Goal: Find specific page/section: Find specific page/section

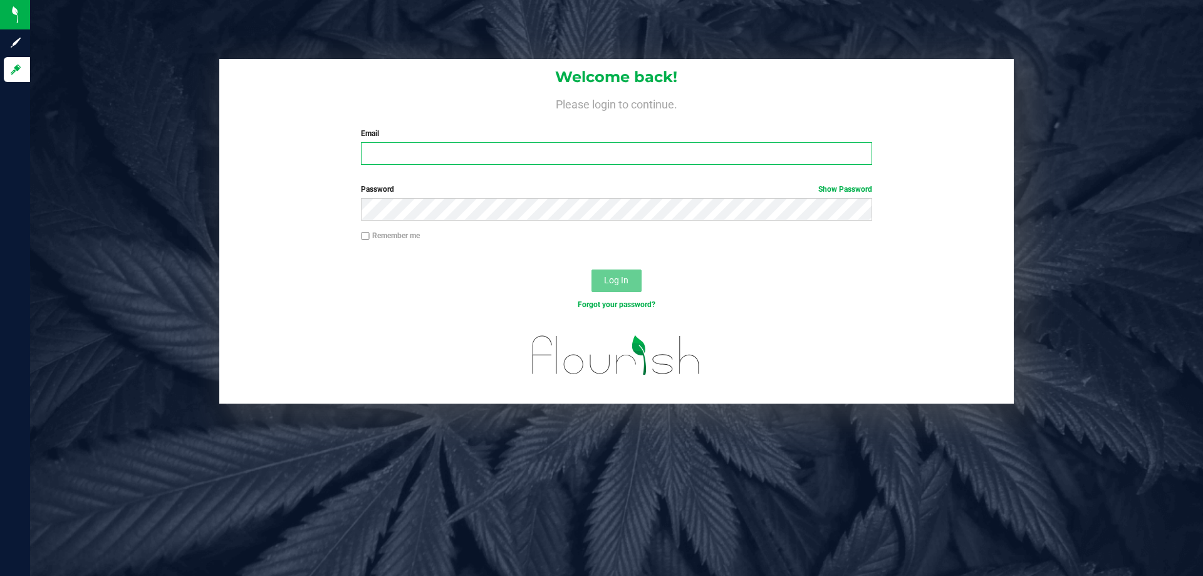
click at [441, 155] on input "Email" at bounding box center [616, 153] width 511 height 23
type input "[EMAIL_ADDRESS][DOMAIN_NAME]"
click at [592, 270] on button "Log In" at bounding box center [617, 281] width 50 height 23
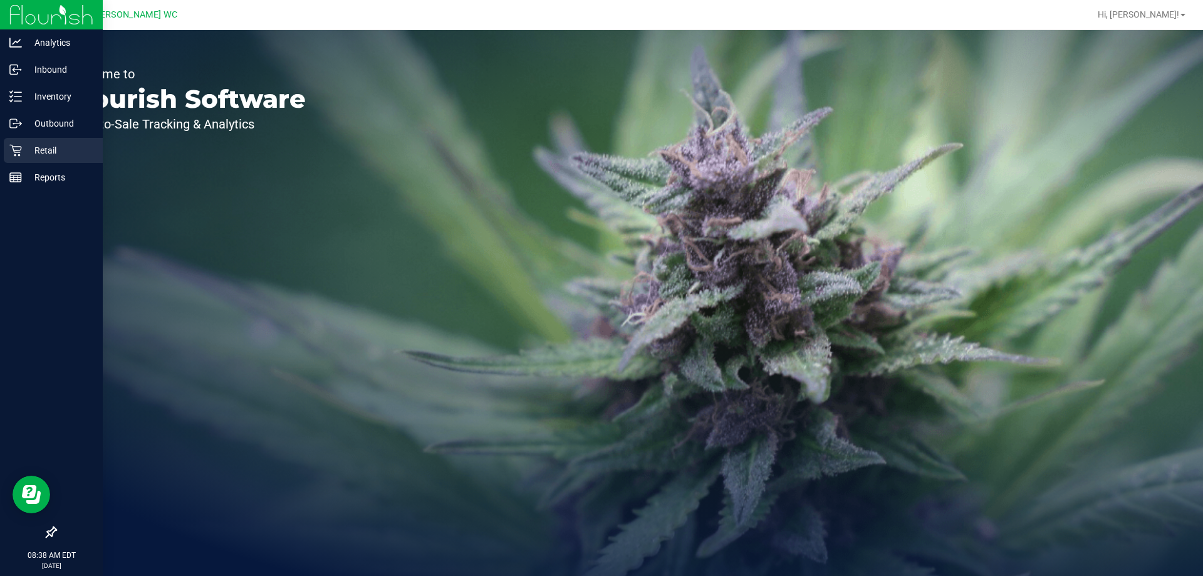
click at [44, 149] on p "Retail" at bounding box center [59, 150] width 75 height 15
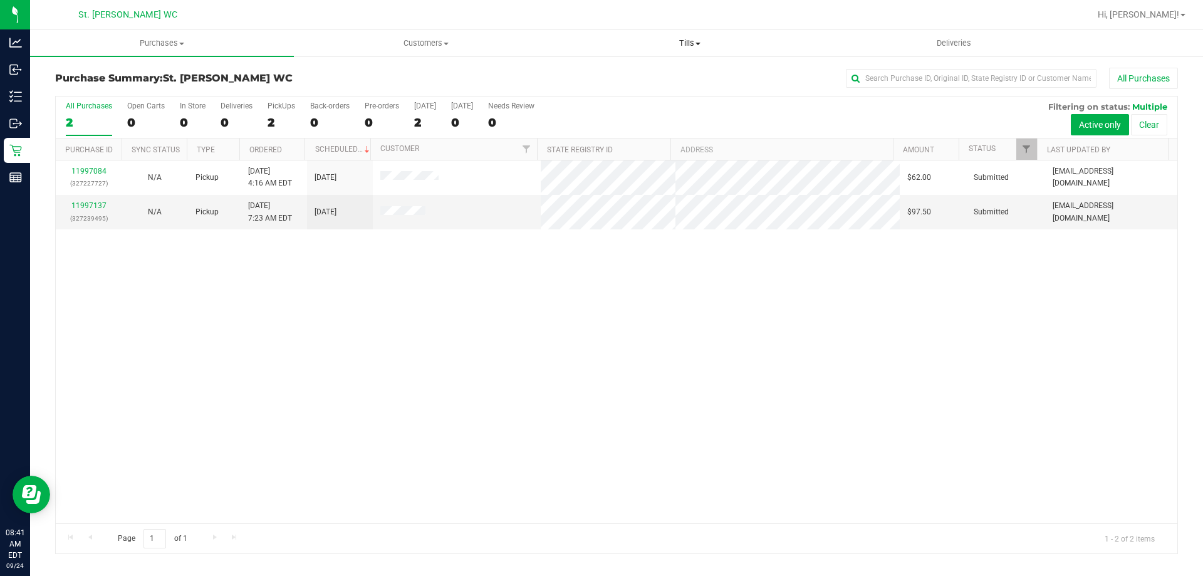
click at [700, 43] on span at bounding box center [698, 44] width 5 height 3
click at [644, 79] on li "Manage tills" at bounding box center [690, 75] width 264 height 15
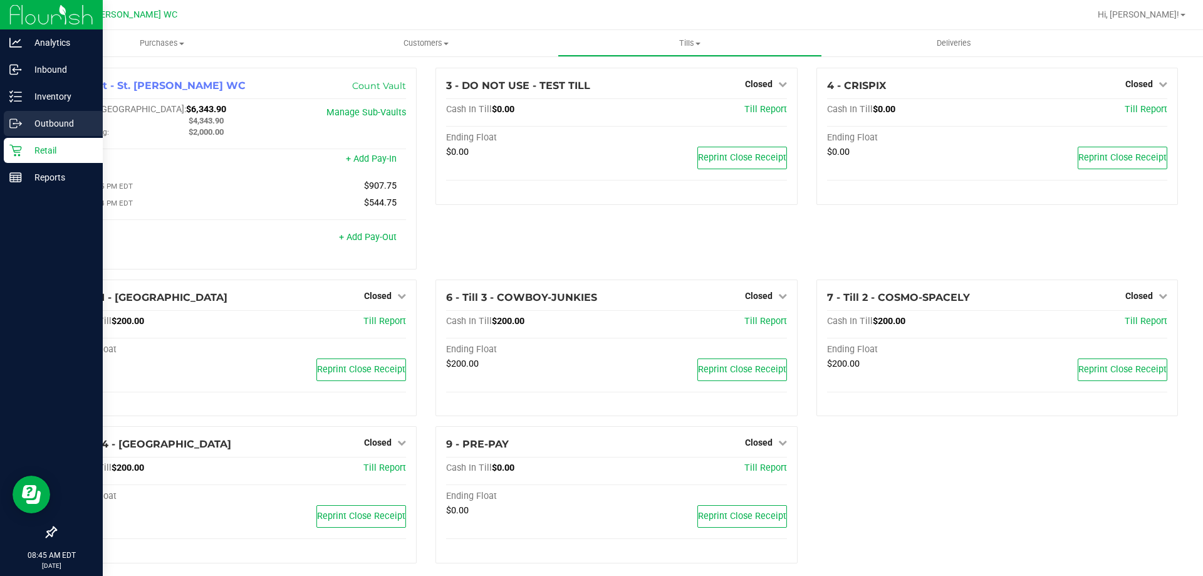
click at [33, 122] on p "Outbound" at bounding box center [59, 123] width 75 height 15
